Goal: Check status: Check status

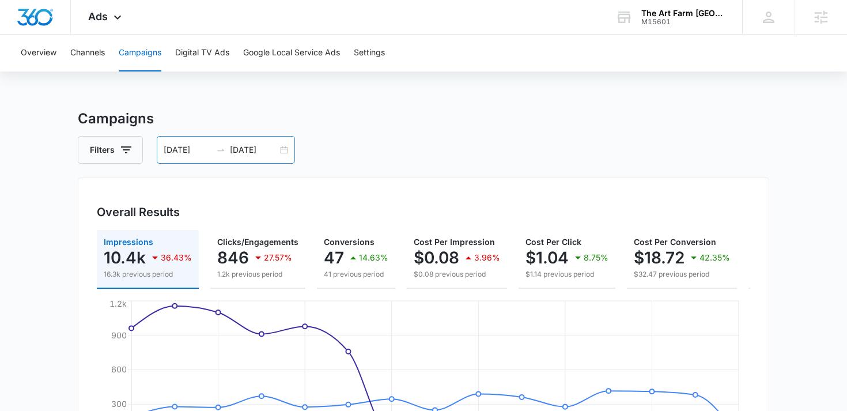
click at [202, 160] on div "08/26/2025 09/09/2025" at bounding box center [226, 150] width 138 height 28
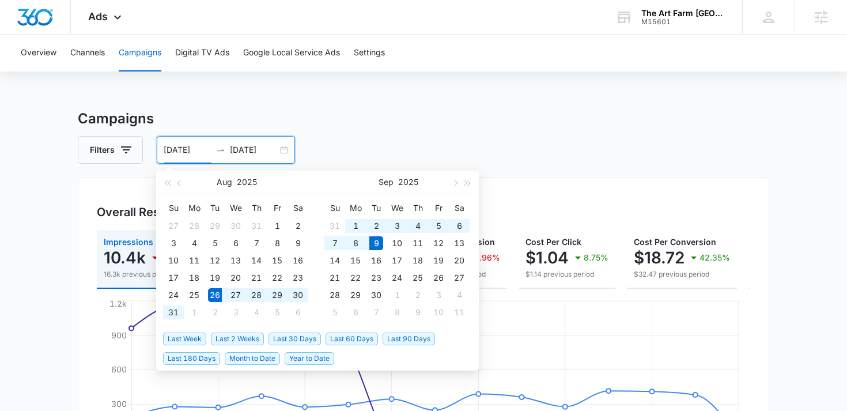
type input "[DATE]"
click at [226, 339] on span "Last 2 Weeks" at bounding box center [237, 338] width 53 height 13
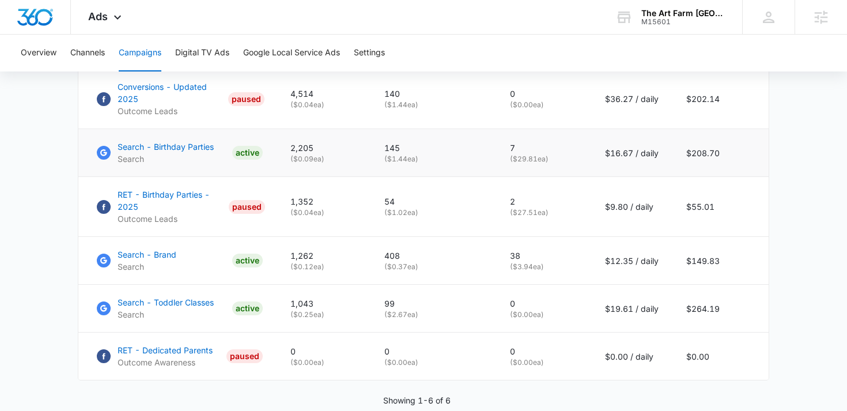
scroll to position [567, 0]
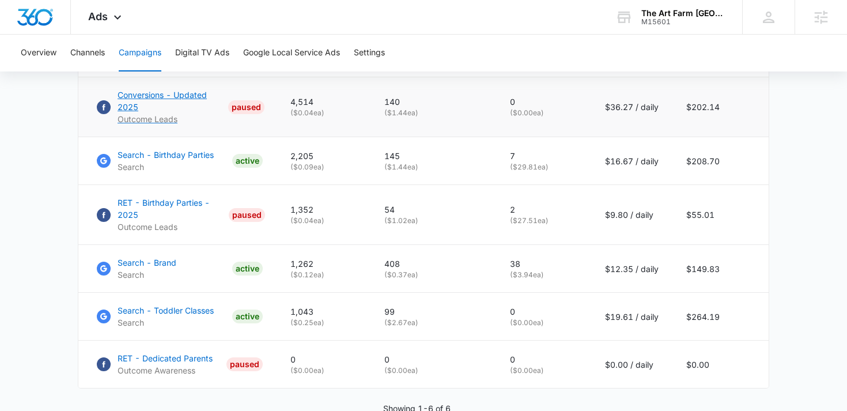
click at [129, 98] on p "Conversions - Updated 2025" at bounding box center [171, 101] width 106 height 24
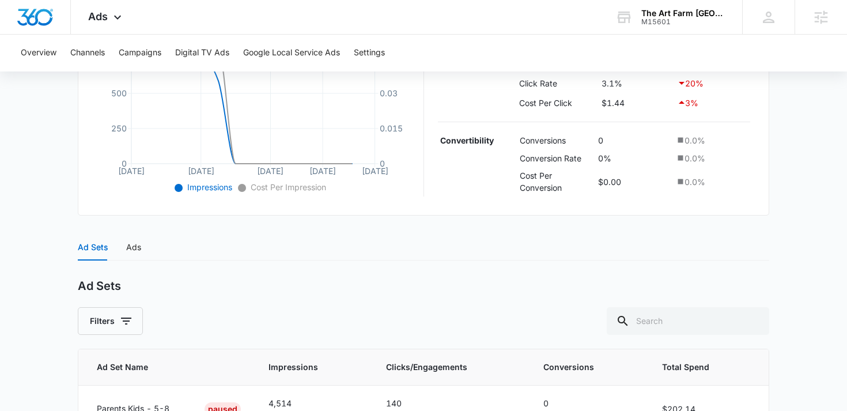
scroll to position [388, 0]
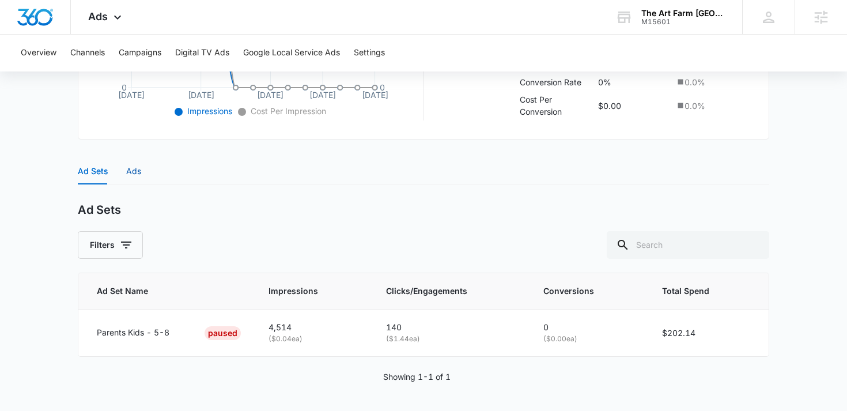
click at [131, 172] on div "Ads" at bounding box center [133, 171] width 15 height 13
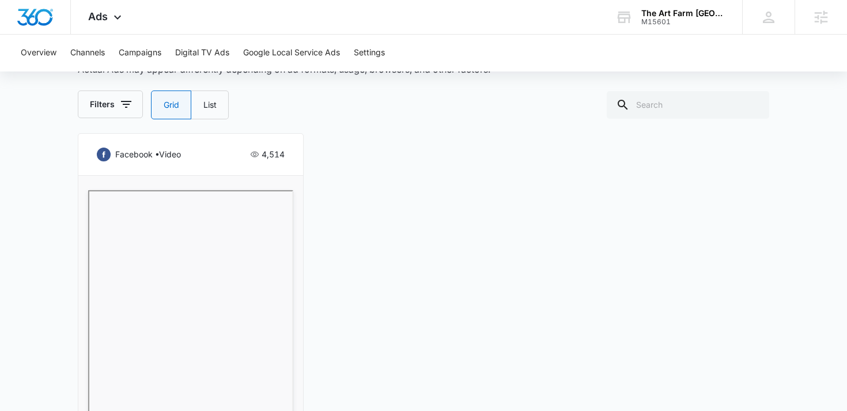
scroll to position [551, 0]
drag, startPoint x: 286, startPoint y: 155, endPoint x: 262, endPoint y: 151, distance: 25.0
click at [262, 151] on div "facebook • video 4,514 In person Fall Camp Parents Kids - 5-8 Paused [URL][DOMA…" at bounding box center [191, 337] width 226 height 406
click at [343, 179] on div "facebook • video 4,514 In person Fall Camp Parents Kids - 5-8 Paused [URL][DOMA…" at bounding box center [423, 337] width 691 height 406
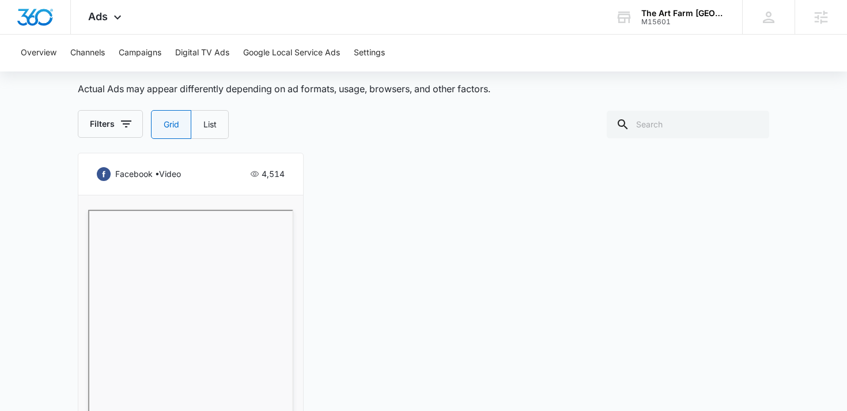
scroll to position [530, 0]
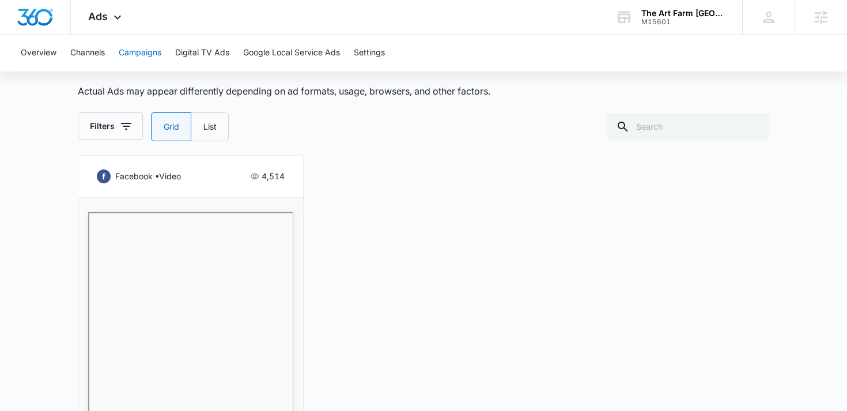
click at [139, 54] on button "Campaigns" at bounding box center [140, 53] width 43 height 37
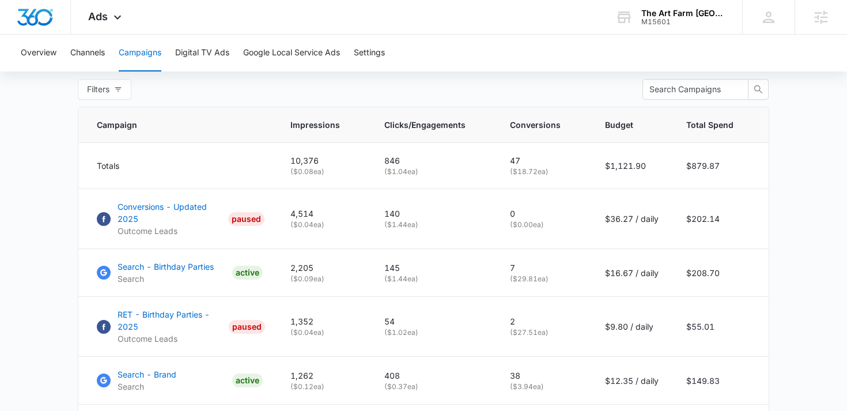
scroll to position [478, 0]
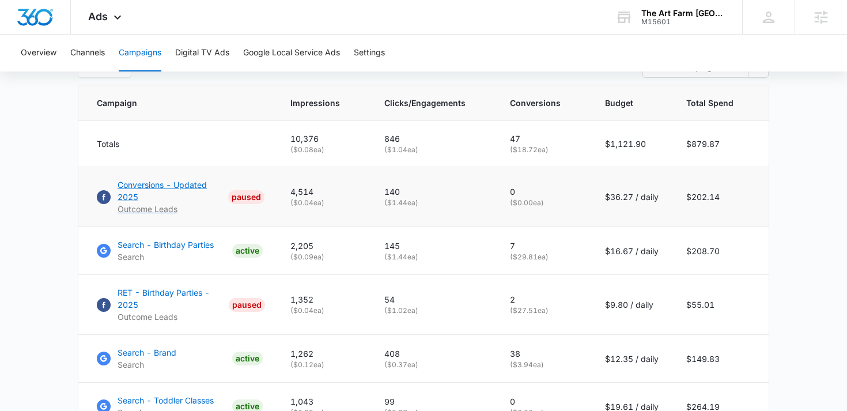
click at [136, 184] on p "Conversions - Updated 2025" at bounding box center [171, 191] width 106 height 24
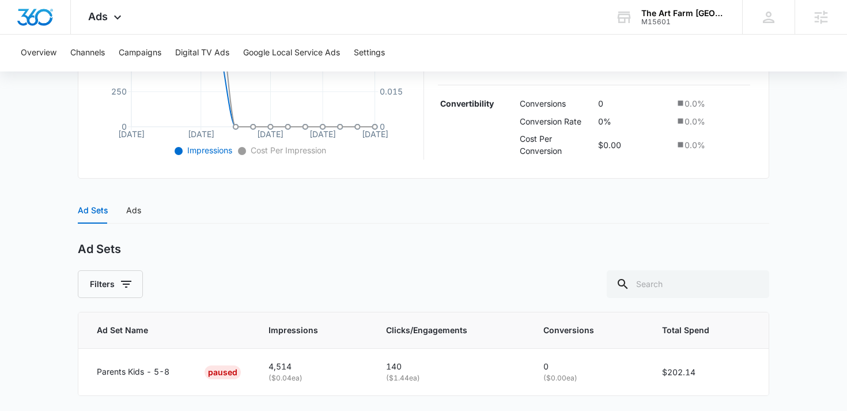
scroll to position [388, 0]
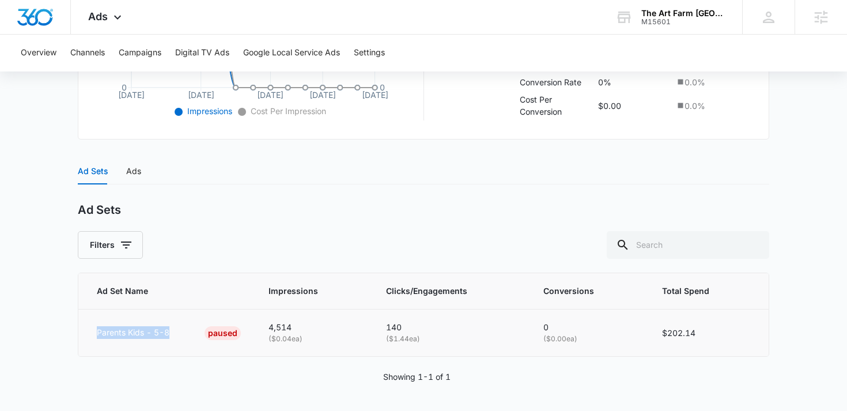
drag, startPoint x: 174, startPoint y: 334, endPoint x: 84, endPoint y: 324, distance: 90.4
click at [84, 324] on td "Parents Kids - 5-8 PAUSED" at bounding box center [166, 332] width 176 height 47
click at [122, 334] on p "Parents Kids - 5-8" at bounding box center [133, 332] width 73 height 13
click at [139, 176] on div "Ads" at bounding box center [133, 171] width 15 height 13
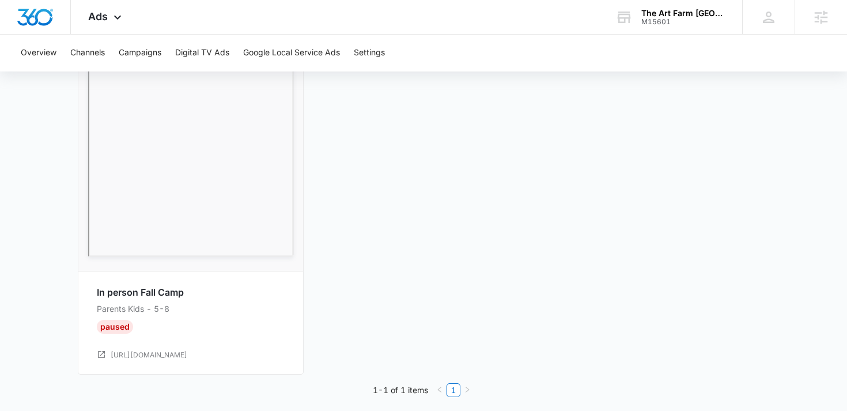
scroll to position [724, 0]
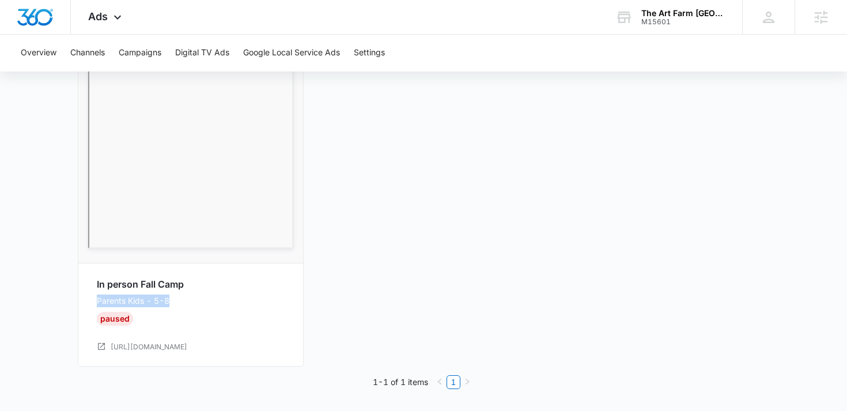
drag, startPoint x: 175, startPoint y: 302, endPoint x: 92, endPoint y: 296, distance: 83.7
click at [92, 296] on div "facebook • video 4,514 In person Fall Camp Parents Kids - 5-8 Paused [URL][DOMA…" at bounding box center [191, 164] width 226 height 406
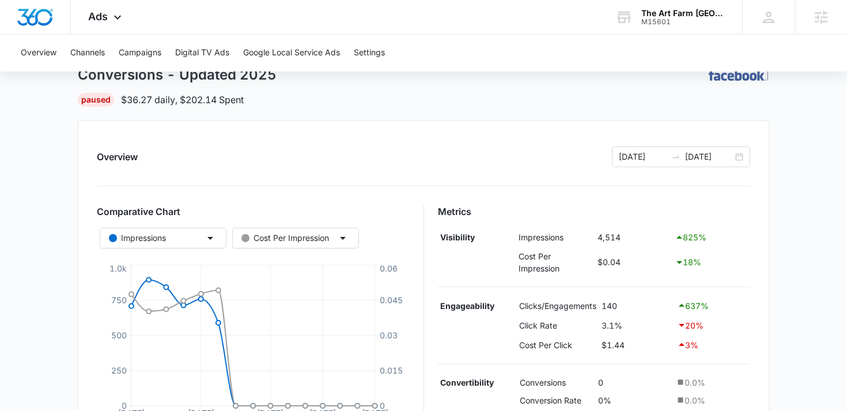
scroll to position [0, 0]
